Goal: Task Accomplishment & Management: Complete application form

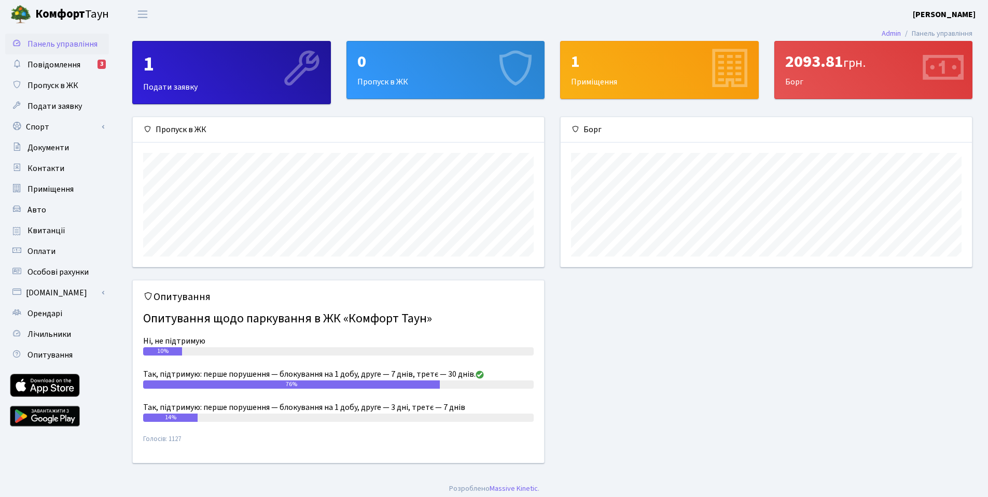
scroll to position [150, 411]
click at [385, 83] on div "0 Пропуск в ЖК" at bounding box center [446, 69] width 198 height 57
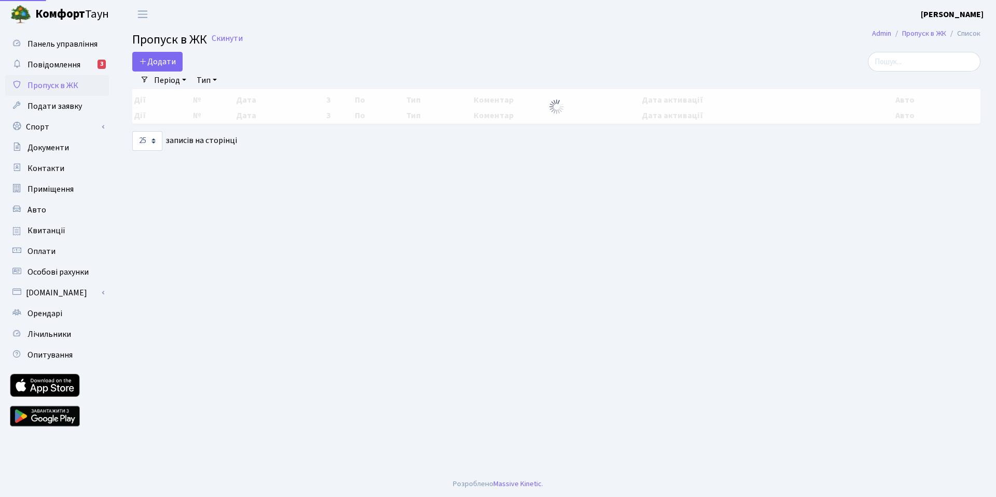
select select "25"
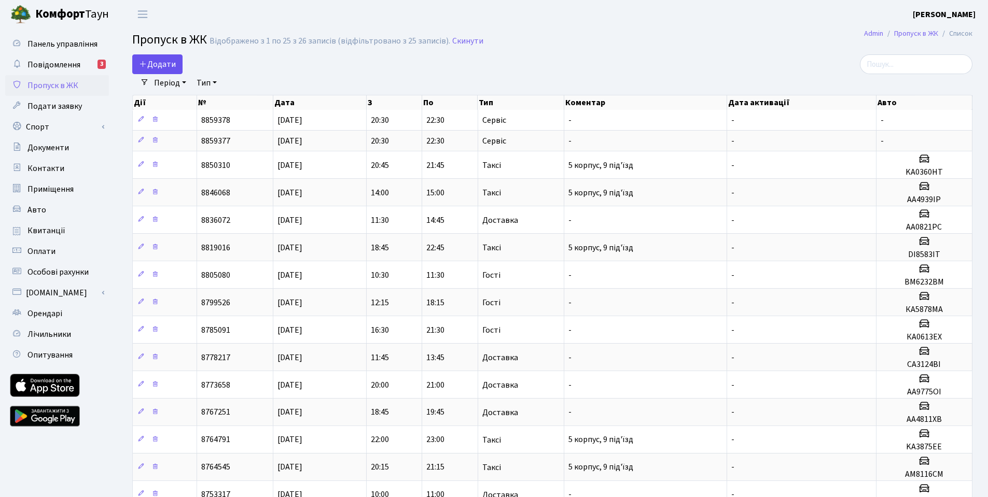
click at [150, 56] on main "Admin Пропуск в ЖК Список Пропуск в [GEOGRAPHIC_DATA] Відображено з 1 по 25 з 2…" at bounding box center [552, 425] width 871 height 793
click at [154, 63] on span "Додати" at bounding box center [157, 64] width 37 height 11
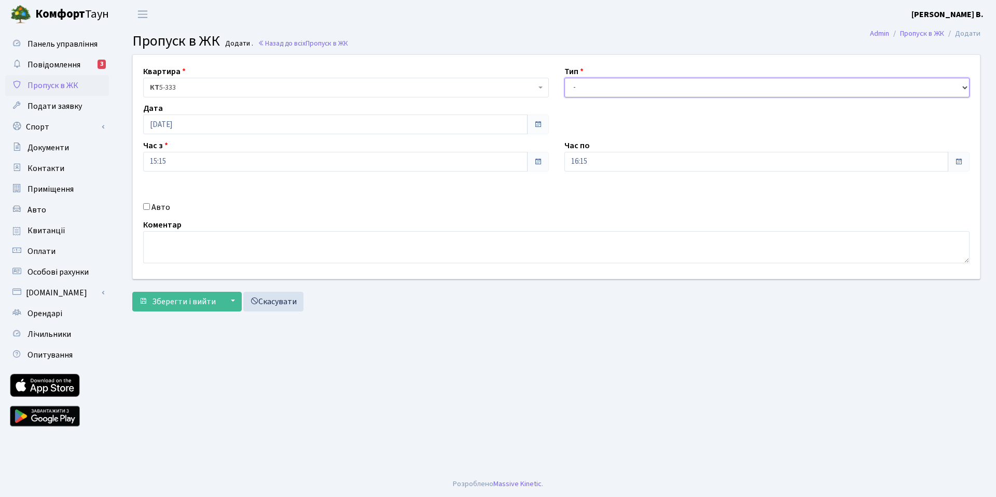
click at [596, 82] on select "- Доставка Таксі Гості Сервіс" at bounding box center [767, 88] width 406 height 20
select select "2"
click at [564, 78] on select "- Доставка Таксі Гості Сервіс" at bounding box center [767, 88] width 406 height 20
click at [158, 204] on label "Авто" at bounding box center [160, 207] width 19 height 12
click at [150, 204] on input "Авто" at bounding box center [146, 206] width 7 height 7
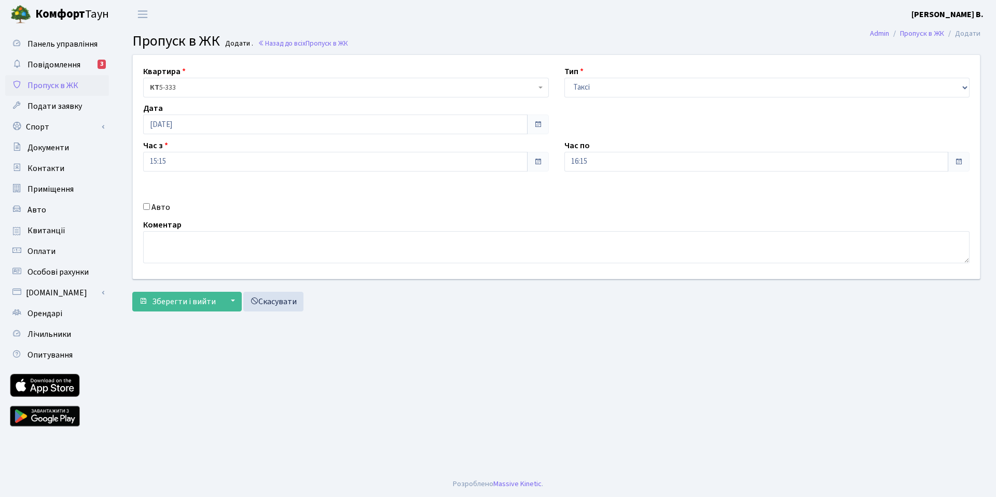
checkbox input "true"
type input "KA4859PH"
click at [151, 299] on button "Зберегти і вийти" at bounding box center [177, 302] width 90 height 20
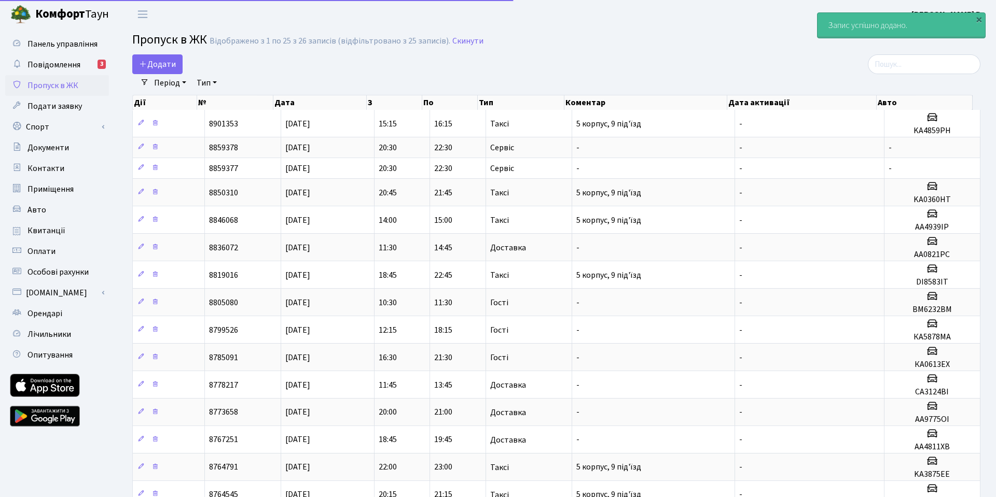
select select "25"
